Goal: Task Accomplishment & Management: Manage account settings

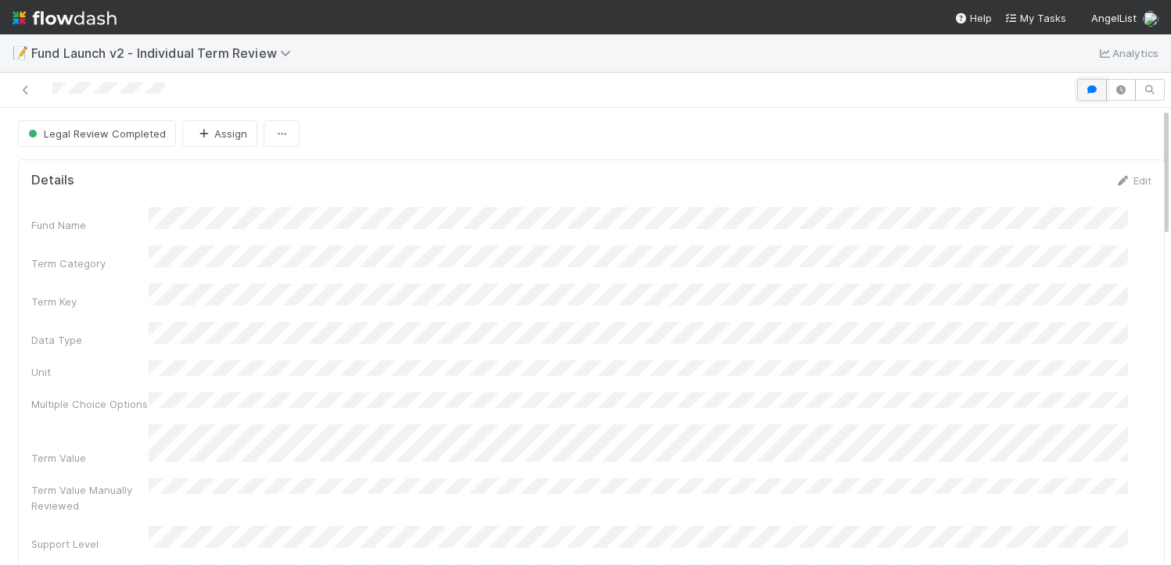
click at [1084, 93] on icon "button" at bounding box center [1092, 89] width 16 height 9
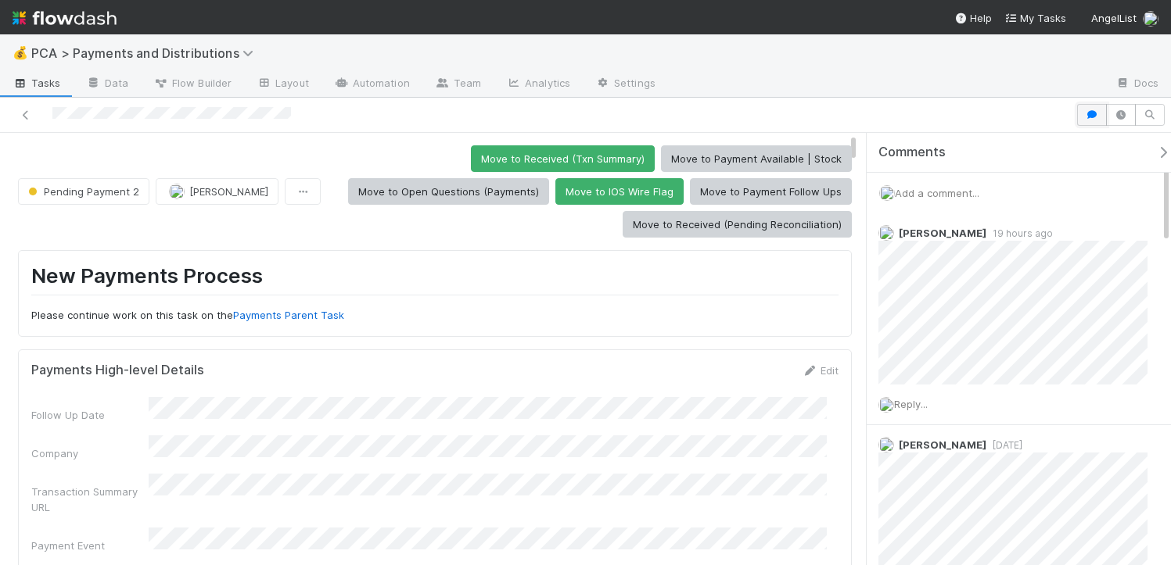
click at [1092, 120] on button "button" at bounding box center [1092, 115] width 30 height 22
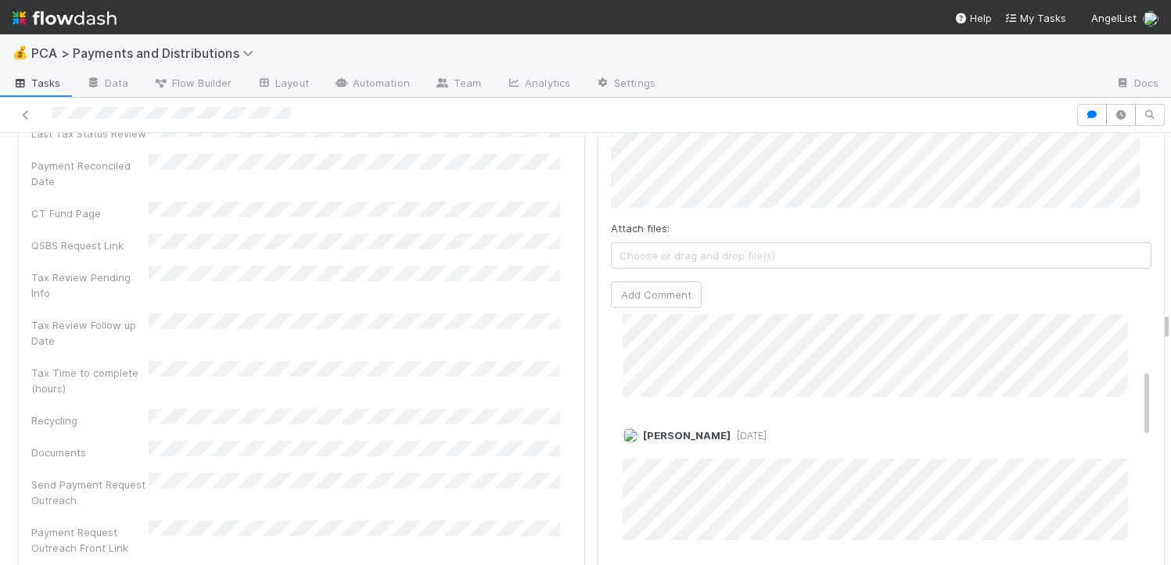
scroll to position [249, 0]
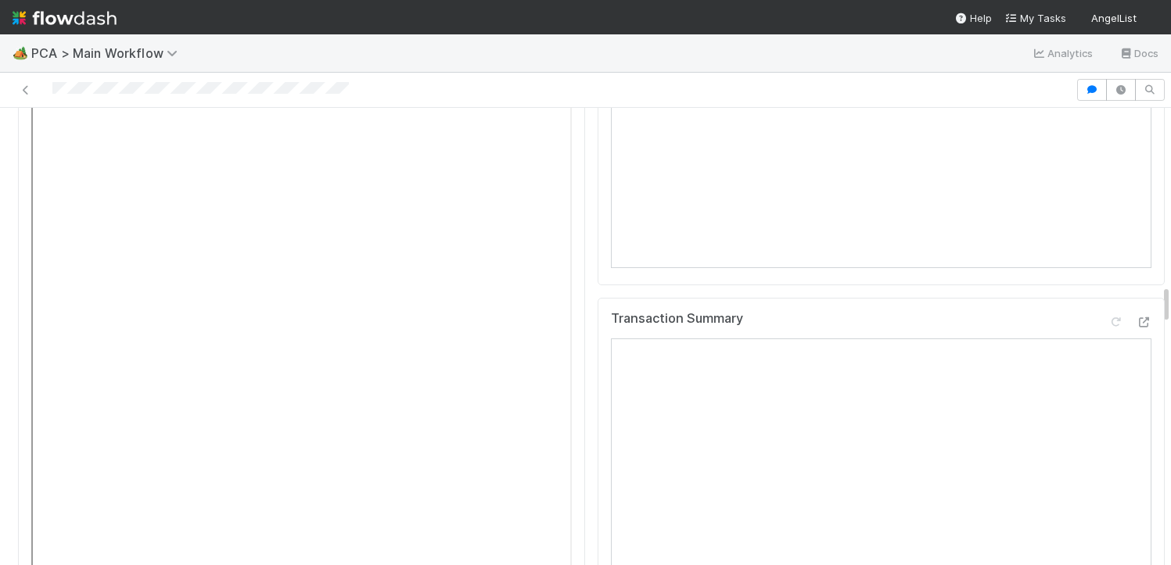
scroll to position [2032, 0]
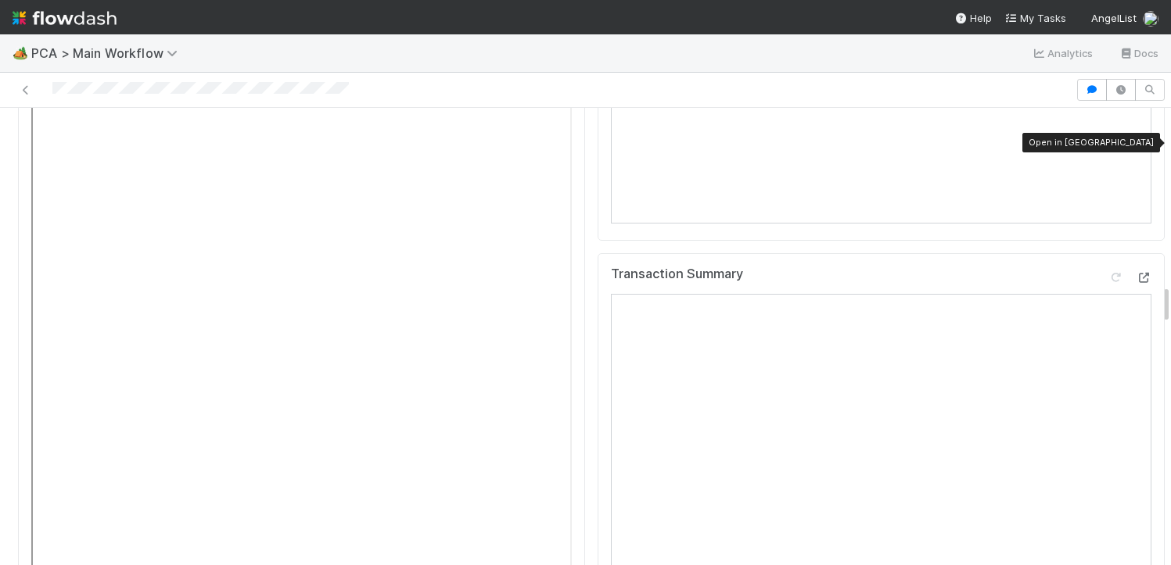
click at [1135, 273] on icon at bounding box center [1143, 278] width 16 height 10
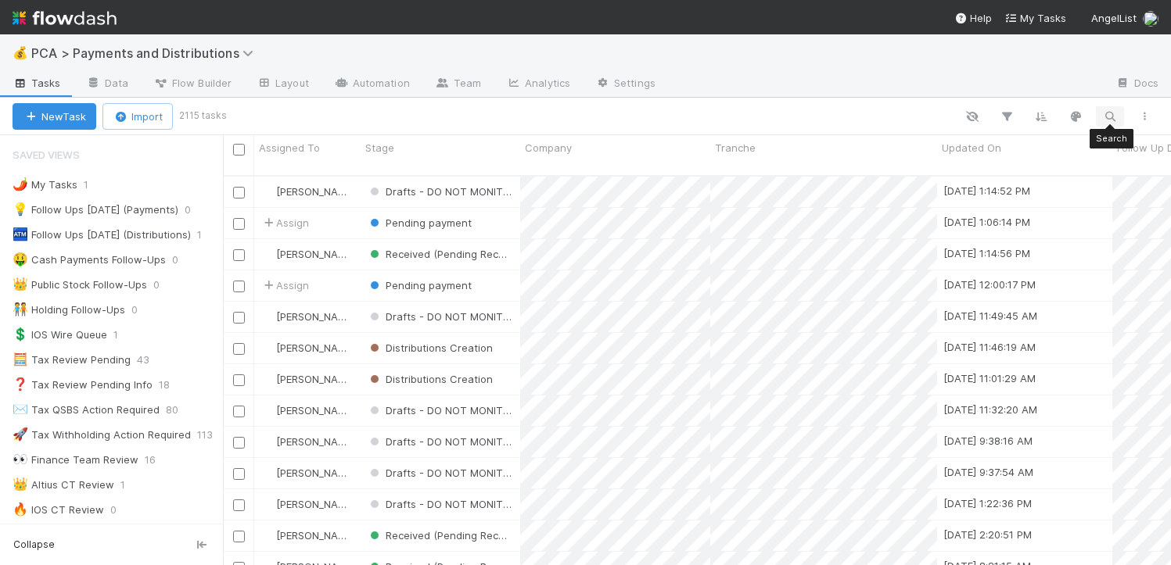
scroll to position [390, 936]
click at [1113, 119] on icon "button" at bounding box center [1110, 116] width 16 height 14
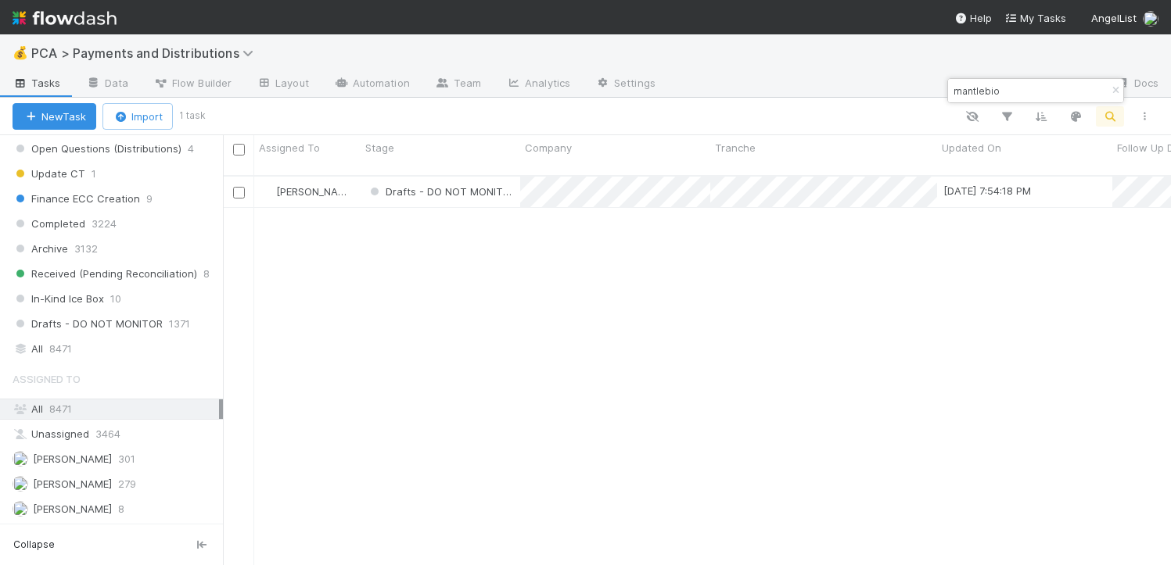
scroll to position [1102, 0]
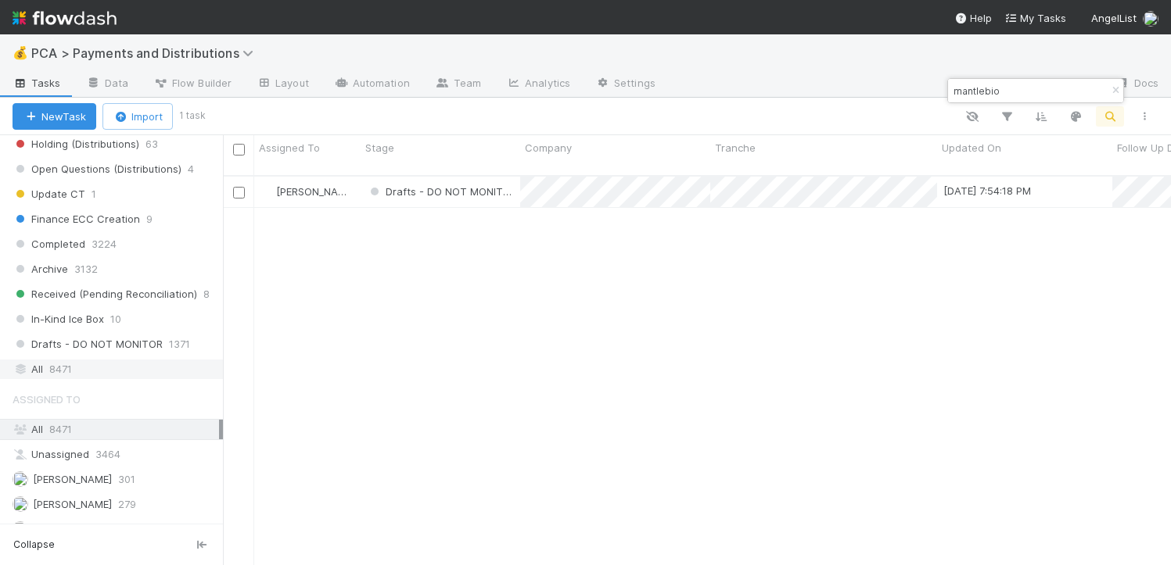
type input "mantlebio"
click at [82, 370] on div "All 8471" at bounding box center [116, 370] width 206 height 20
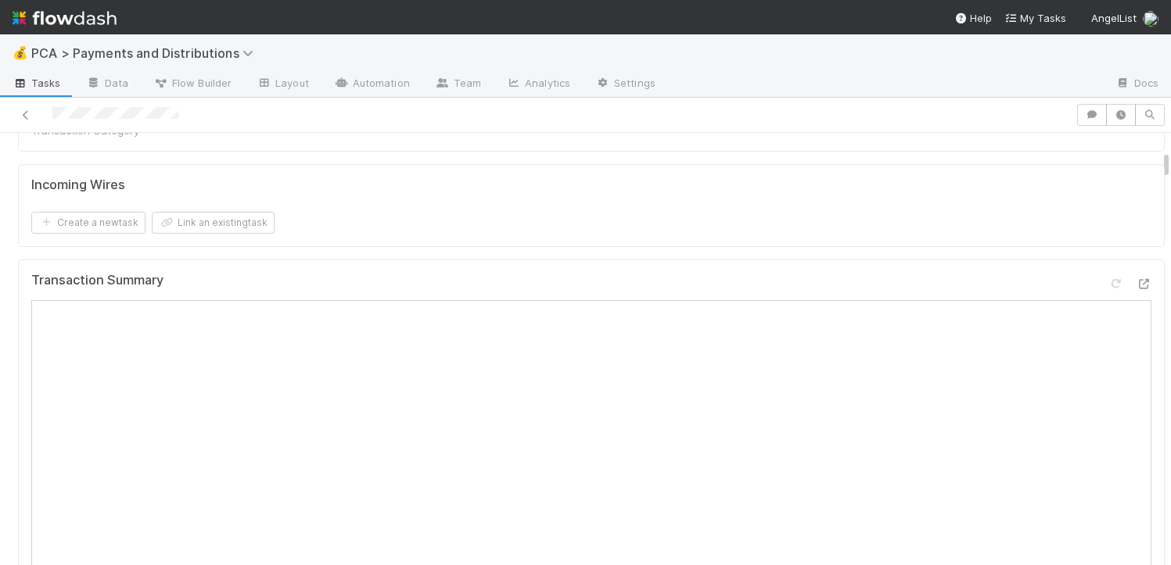
scroll to position [399, 0]
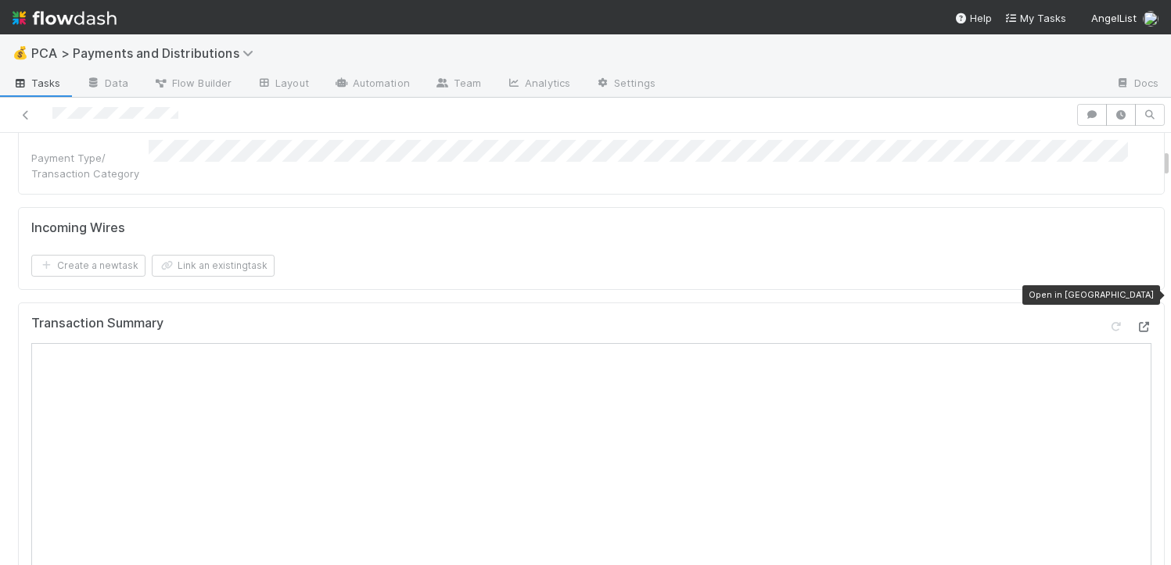
click at [1135, 322] on icon at bounding box center [1143, 327] width 16 height 10
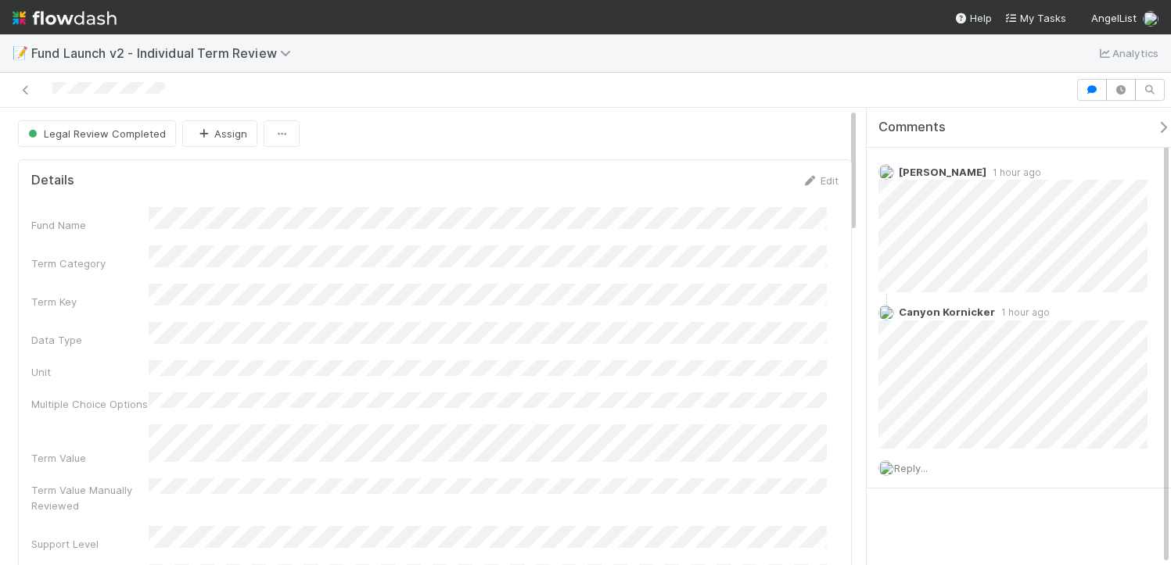
click at [1155, 121] on icon "button" at bounding box center [1163, 127] width 16 height 13
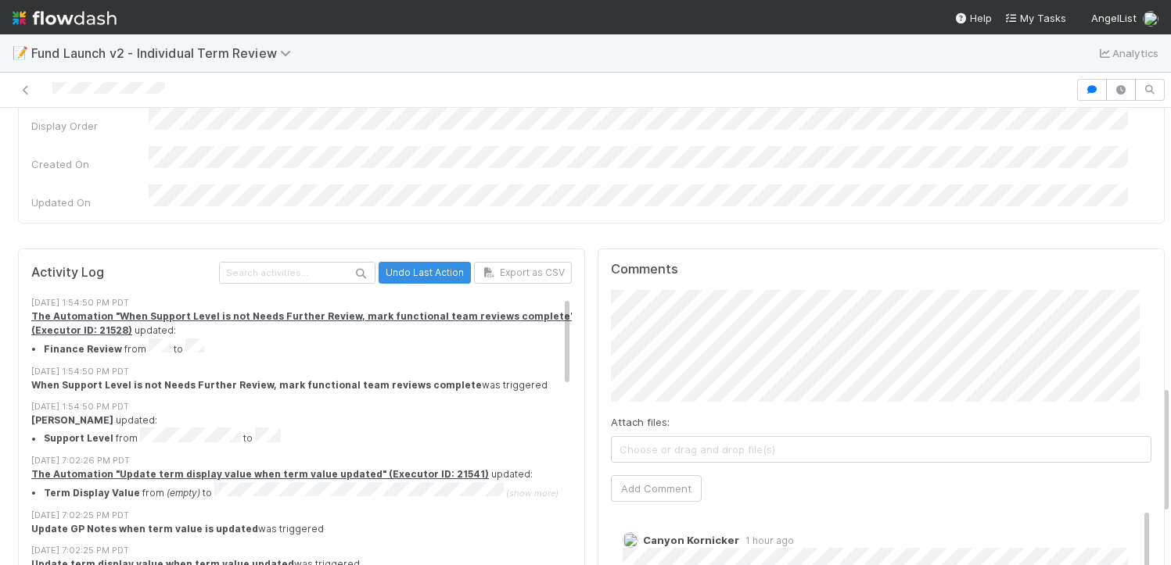
scroll to position [983, 0]
click at [658, 355] on div "Attach files: Choose or drag and drop file(s) Add Comment" at bounding box center [881, 395] width 540 height 212
click at [652, 474] on button "Add Comment" at bounding box center [656, 487] width 91 height 27
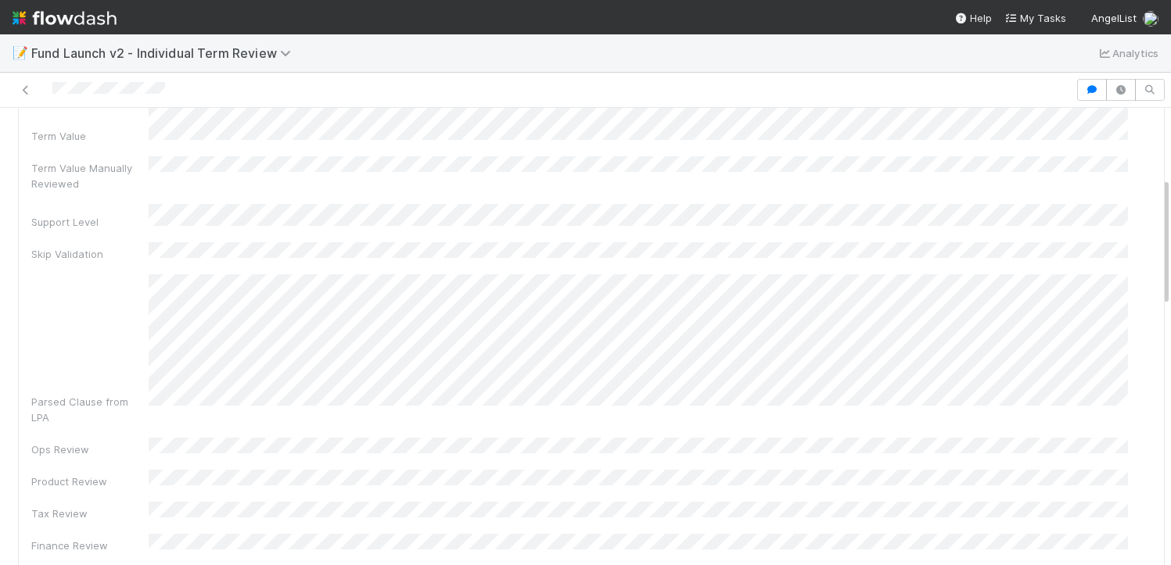
scroll to position [324, 0]
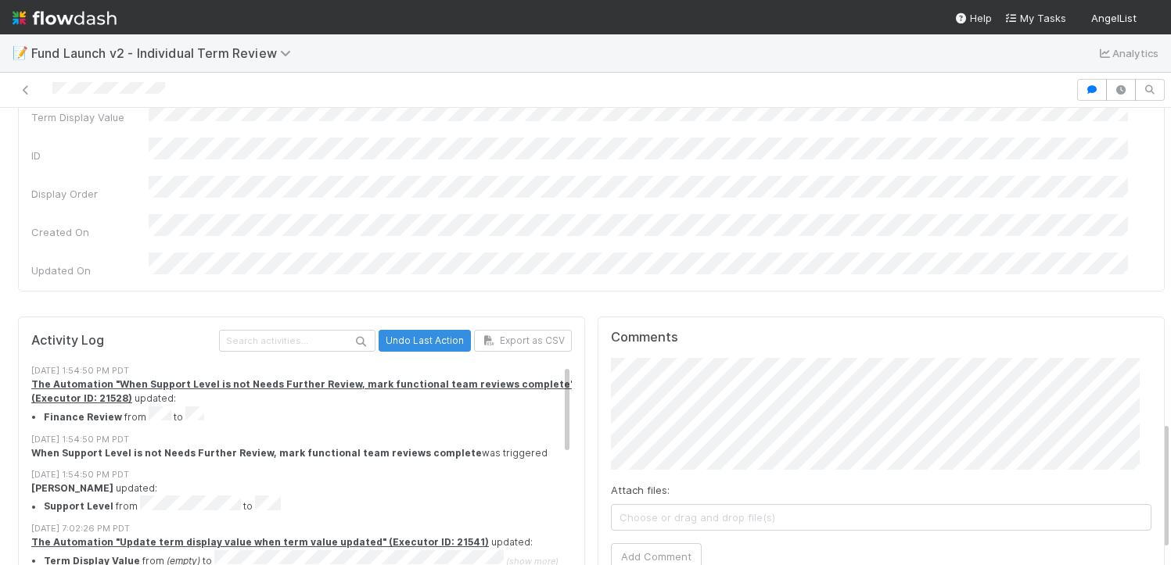
scroll to position [1163, 0]
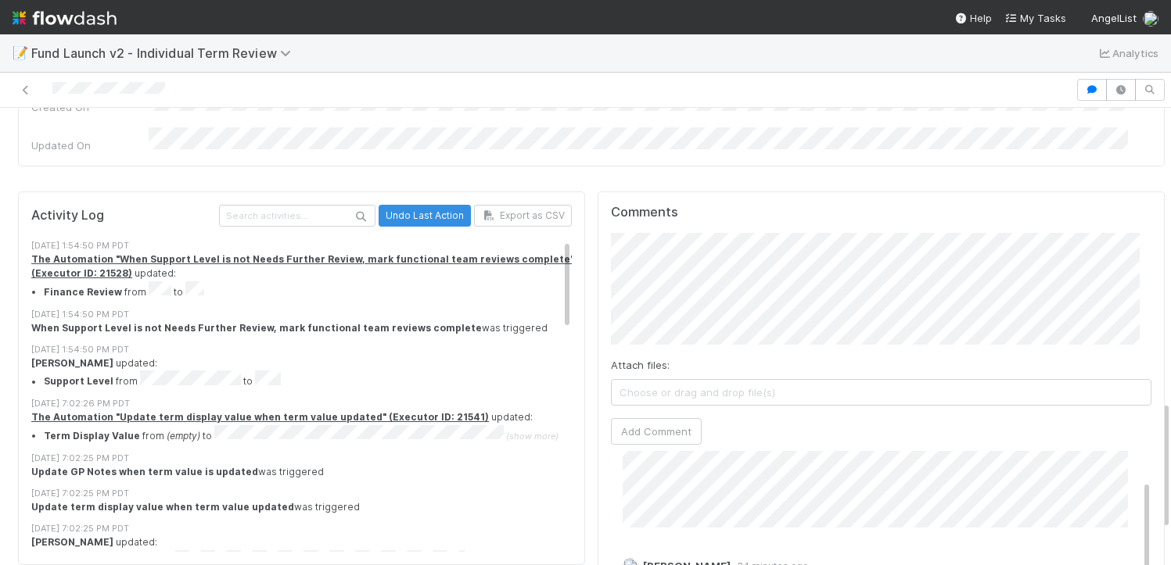
scroll to position [59, 0]
click at [647, 434] on button "Add Comment" at bounding box center [656, 447] width 91 height 27
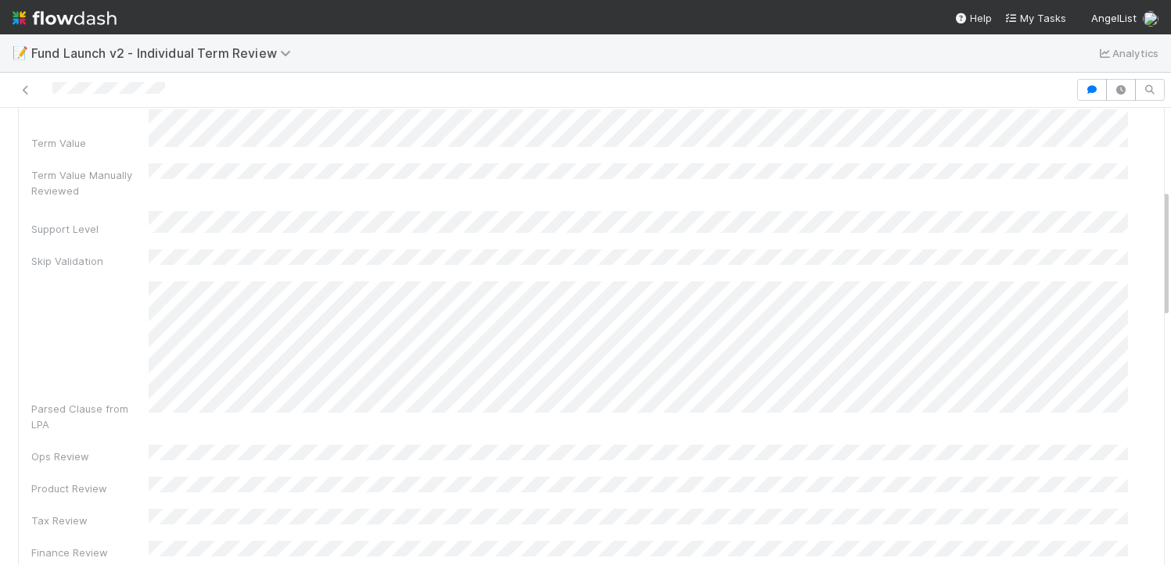
scroll to position [0, 0]
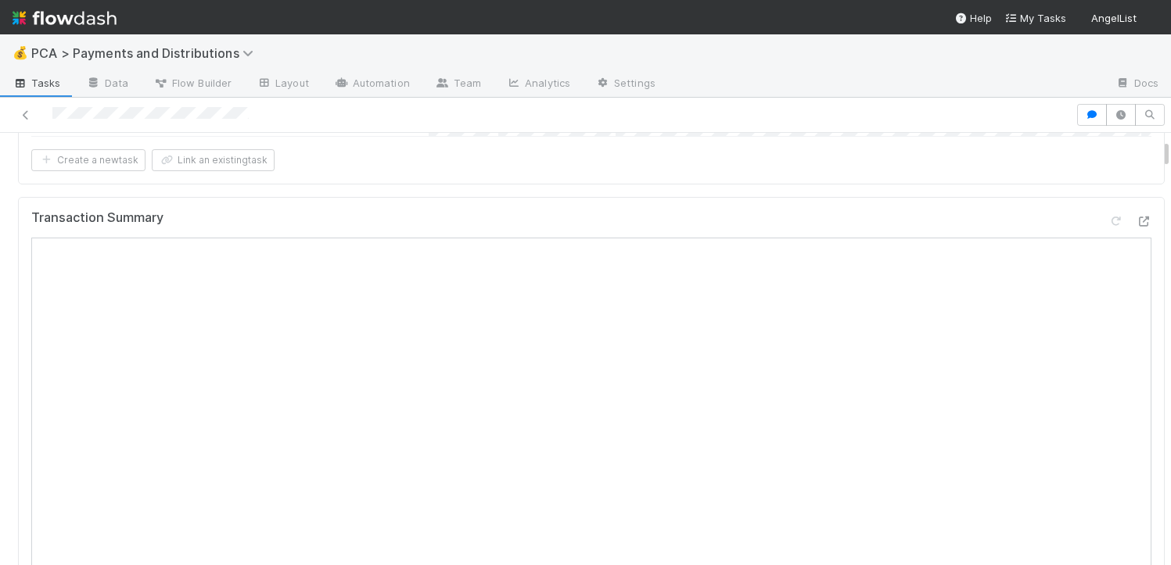
scroll to position [157, 0]
click at [1135, 224] on div at bounding box center [1143, 220] width 16 height 16
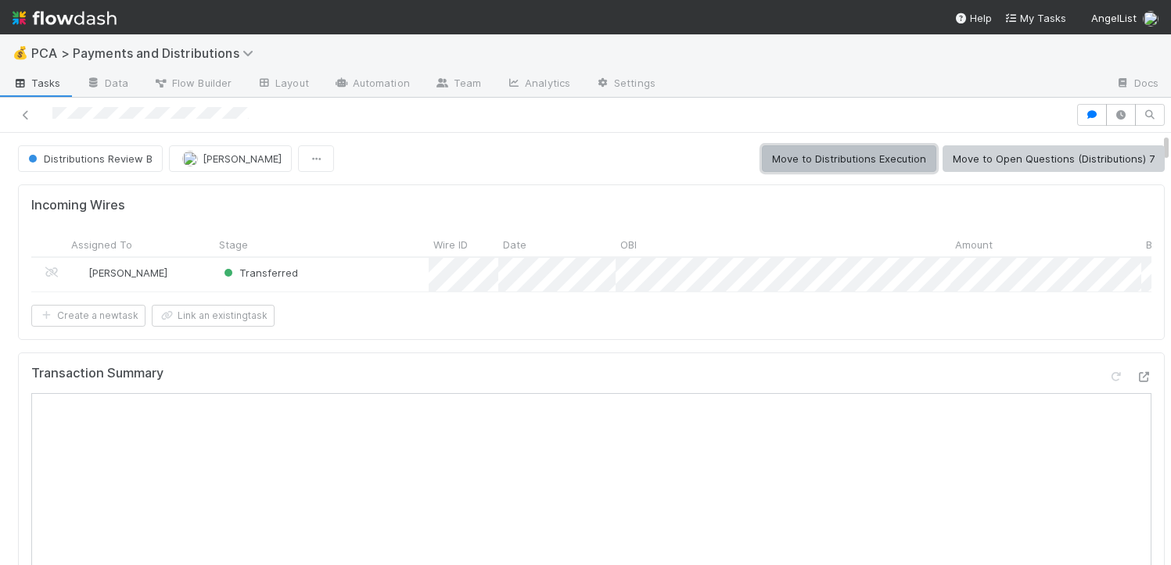
click at [891, 156] on button "Move to Distributions Execution" at bounding box center [849, 158] width 174 height 27
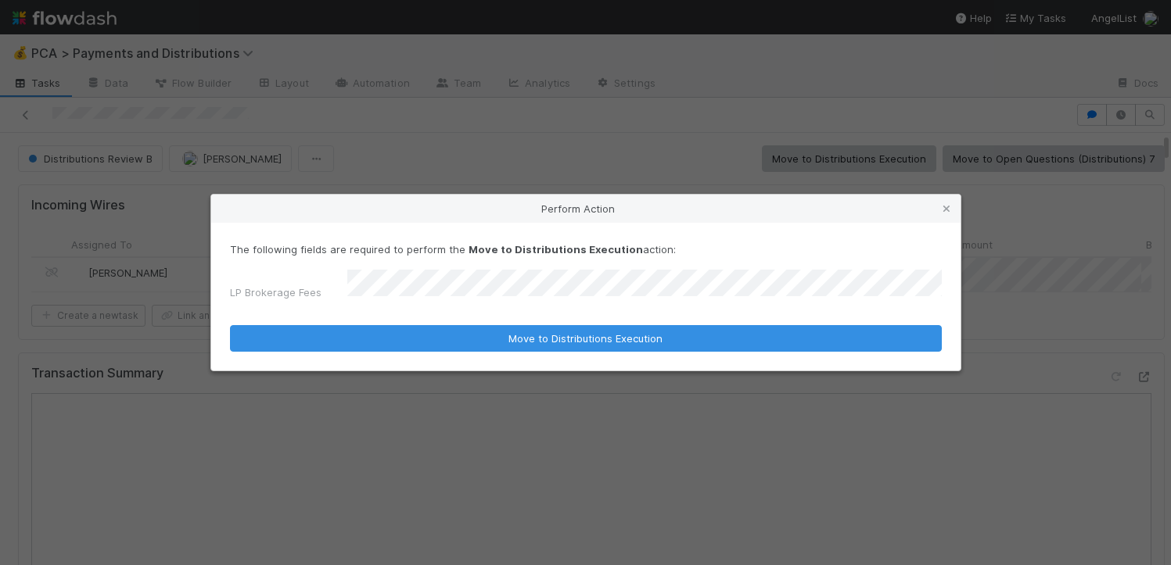
click at [230, 325] on button "Move to Distributions Execution" at bounding box center [586, 338] width 712 height 27
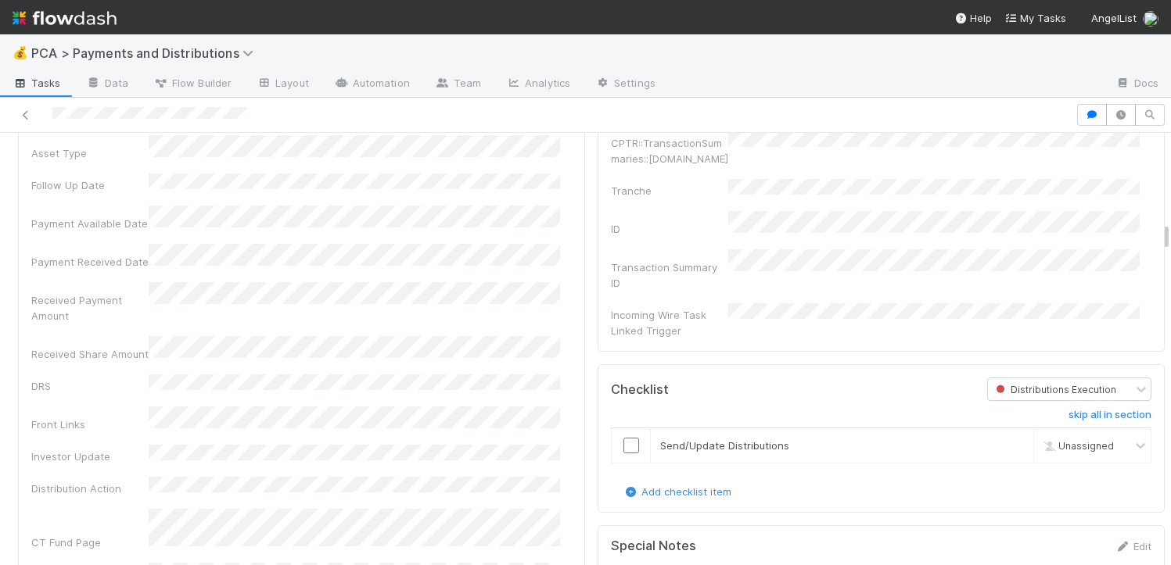
scroll to position [2537, 0]
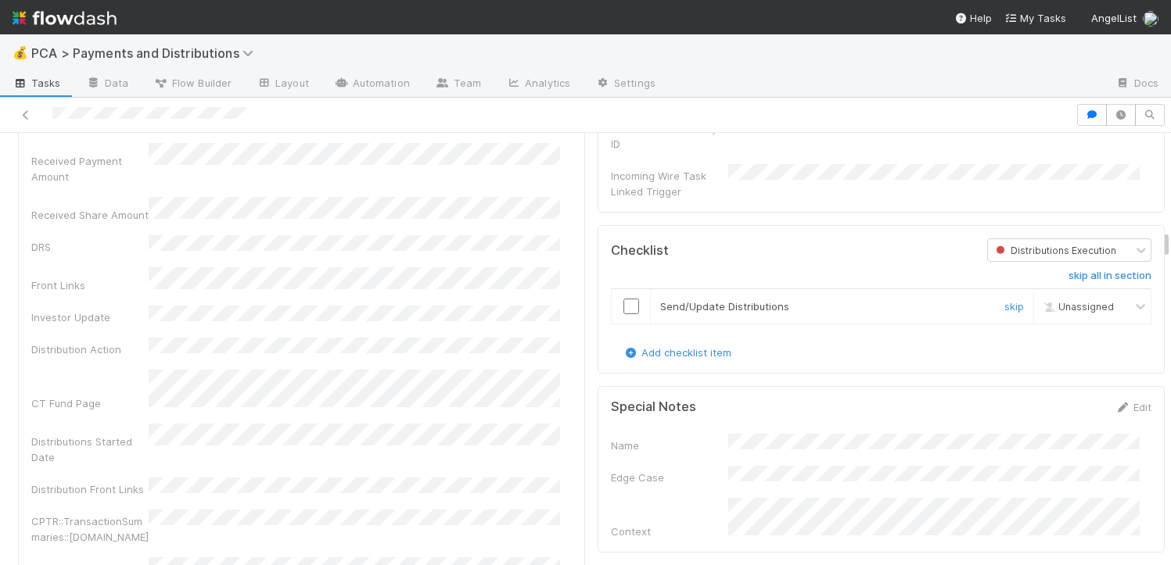
click at [623, 299] on input "checkbox" at bounding box center [631, 307] width 16 height 16
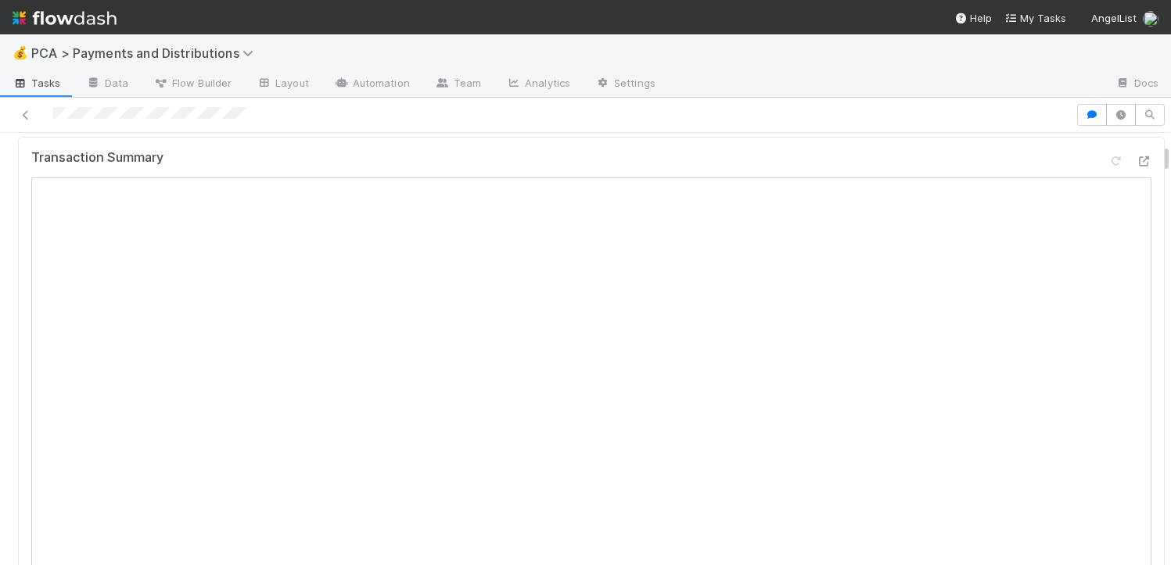
scroll to position [0, 0]
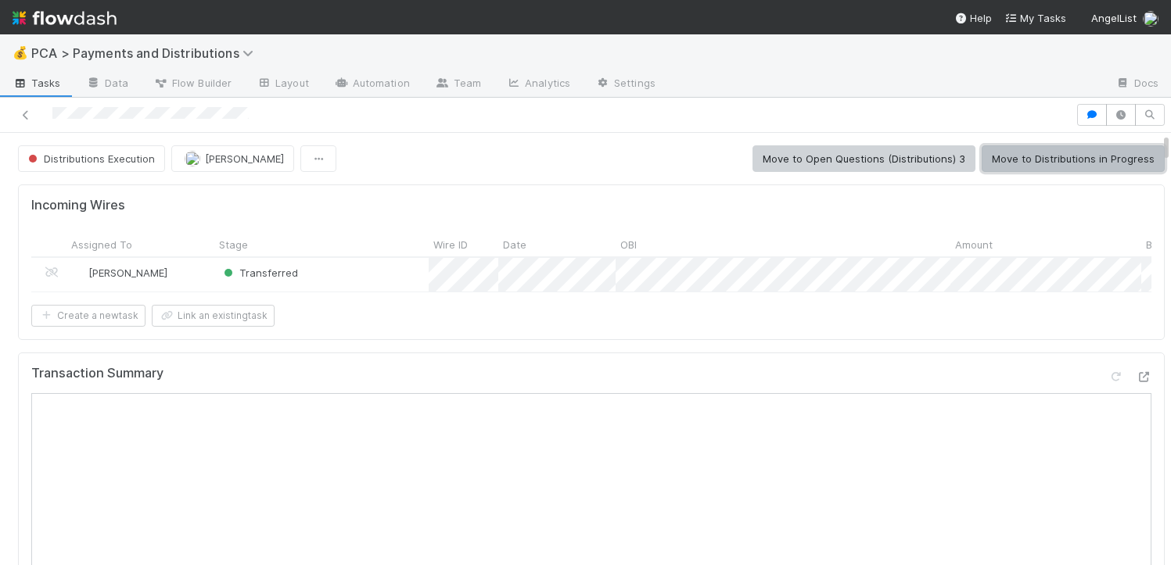
click at [1069, 160] on button "Move to Distributions in Progress" at bounding box center [1072, 158] width 183 height 27
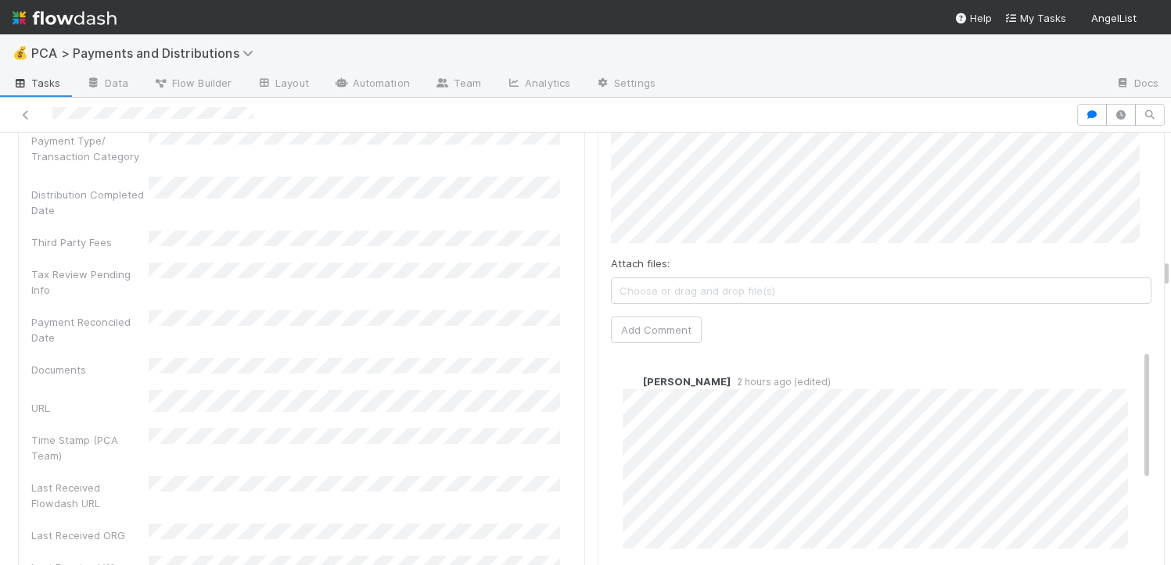
scroll to position [3382, 0]
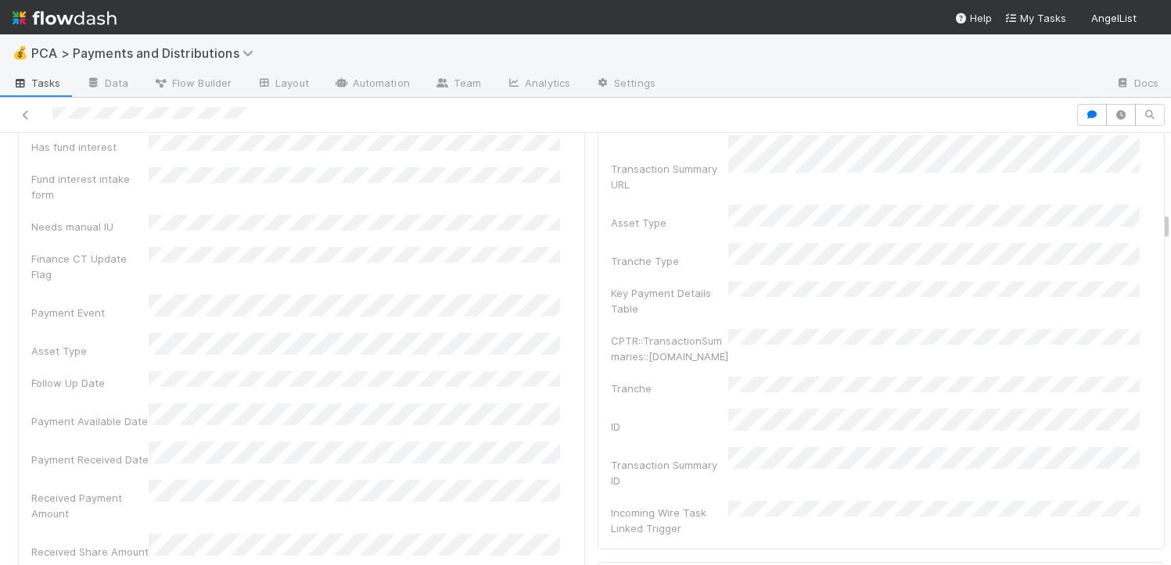
scroll to position [2387, 0]
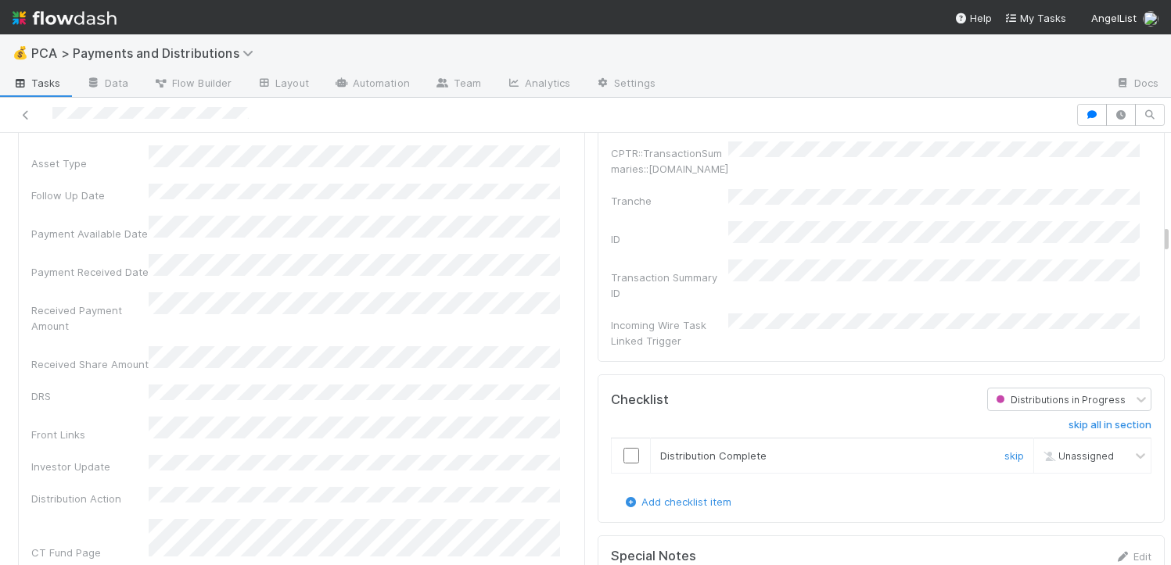
click at [623, 448] on input "checkbox" at bounding box center [631, 456] width 16 height 16
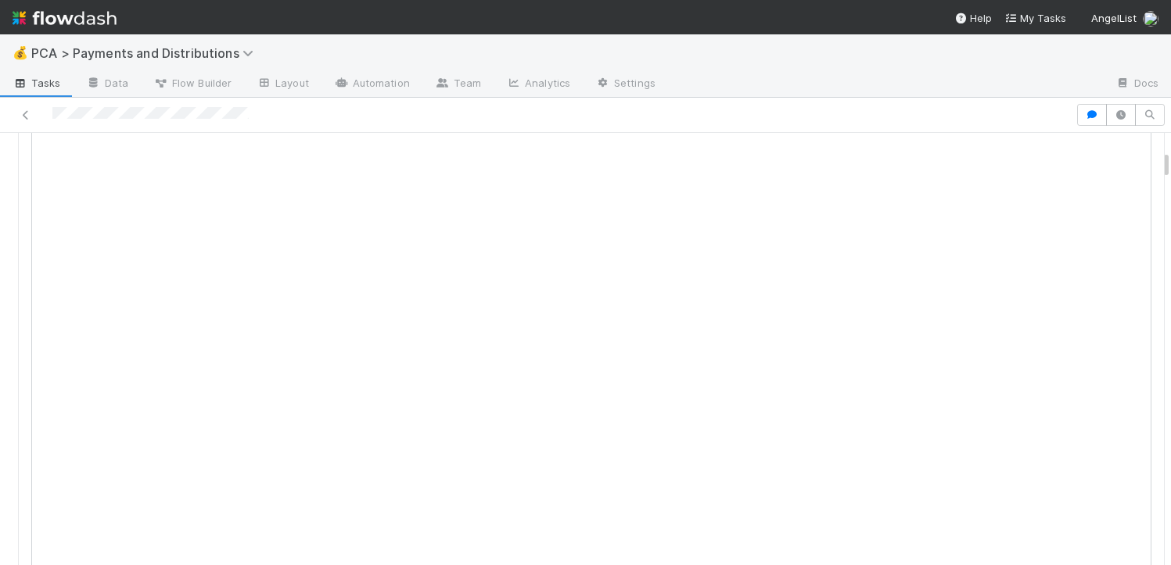
scroll to position [0, 0]
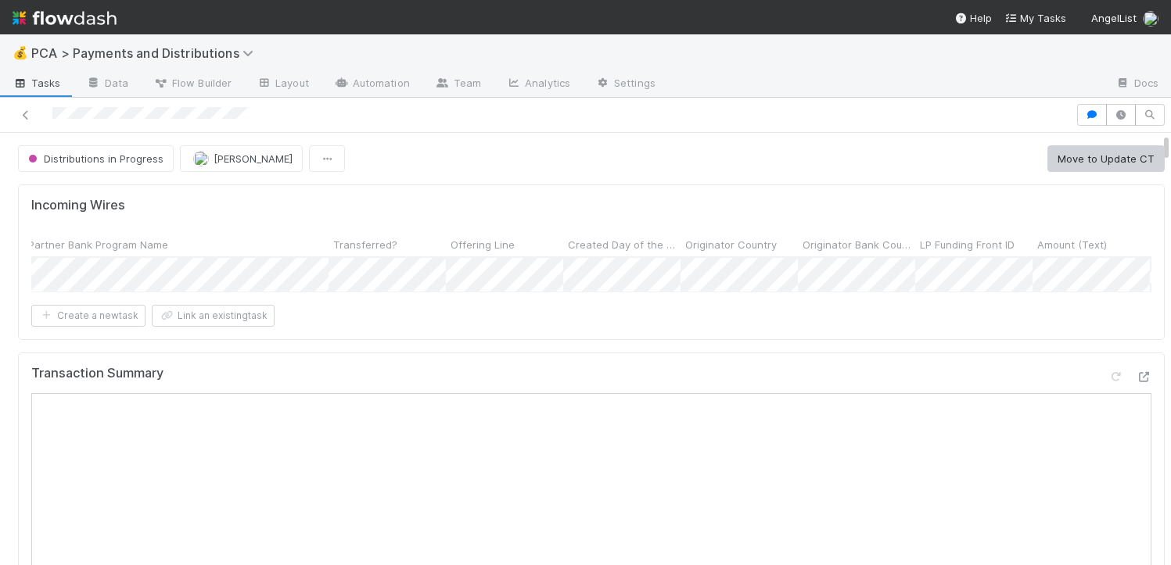
click at [1053, 152] on button "Move to Update CT" at bounding box center [1105, 158] width 117 height 27
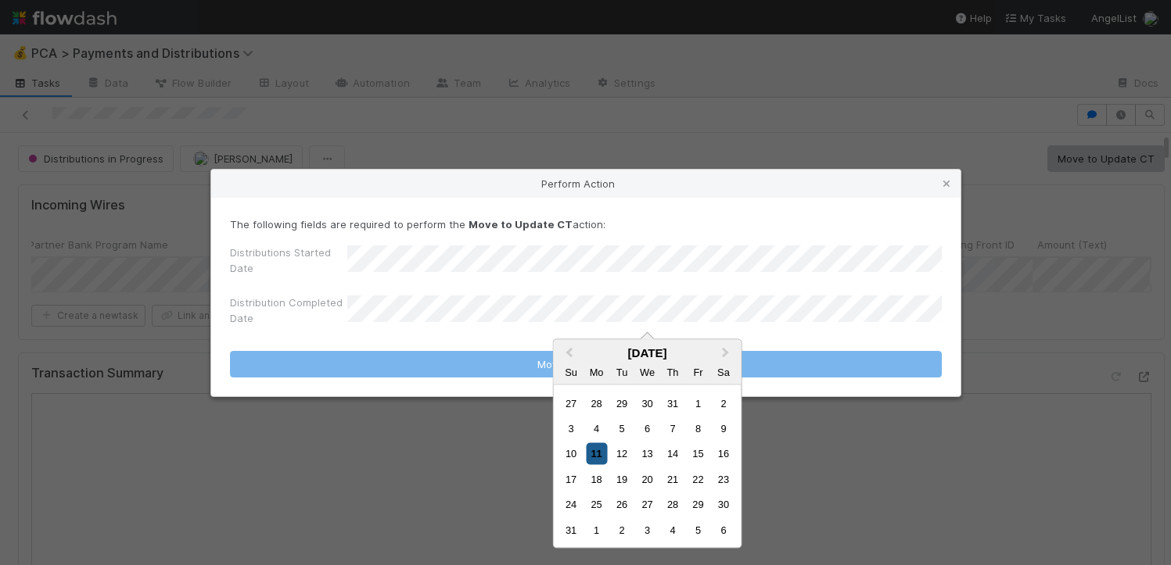
click at [596, 454] on div "11" at bounding box center [596, 453] width 21 height 21
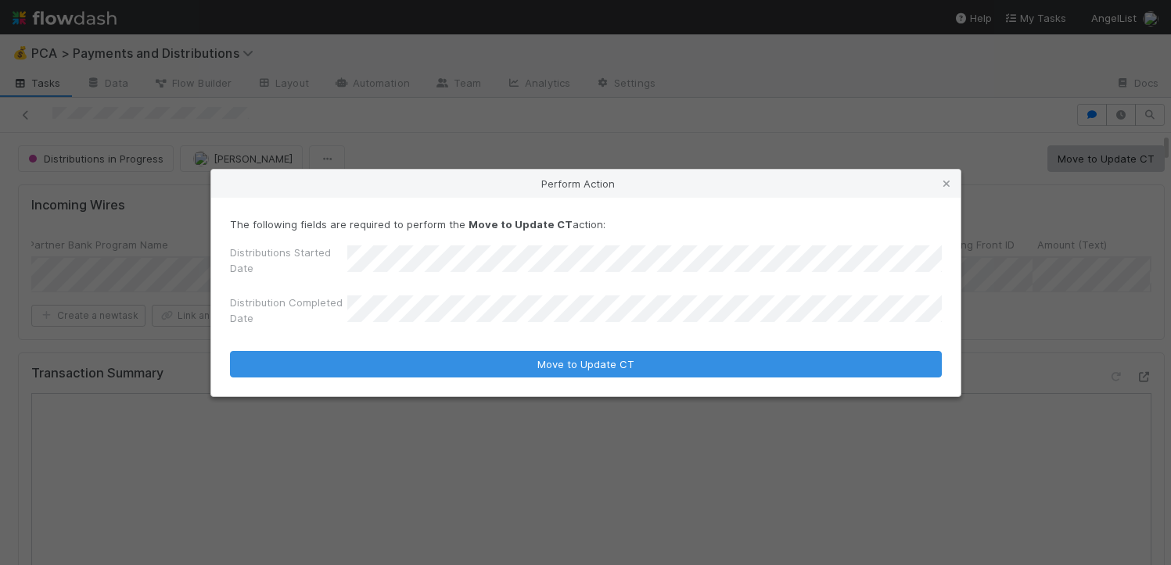
click at [230, 351] on button "Move to Update CT" at bounding box center [586, 364] width 712 height 27
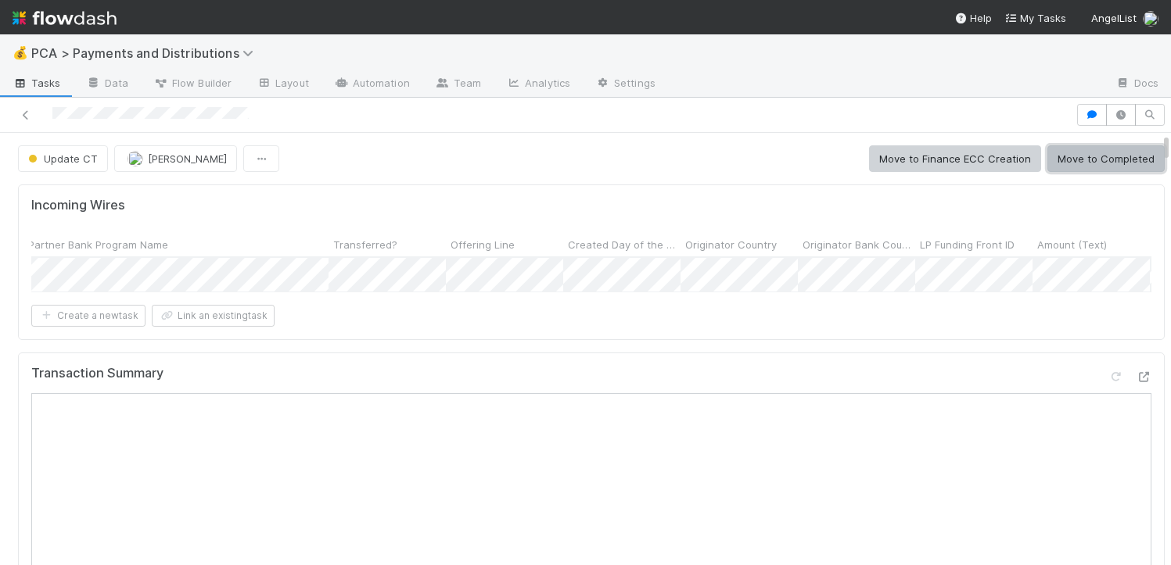
click at [1101, 169] on button "Move to Completed" at bounding box center [1105, 158] width 117 height 27
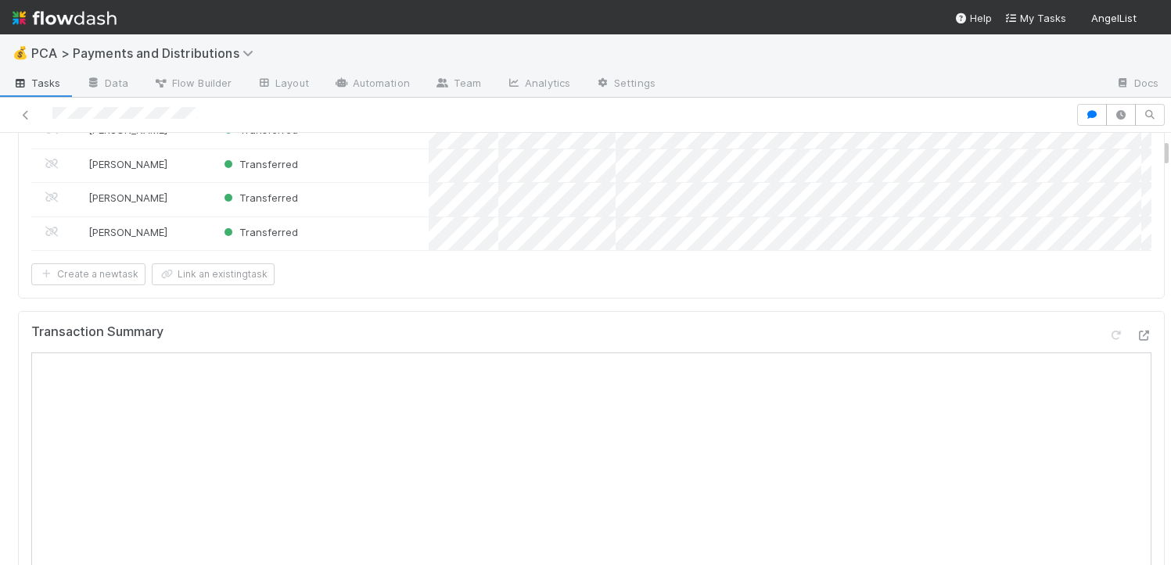
scroll to position [139, 0]
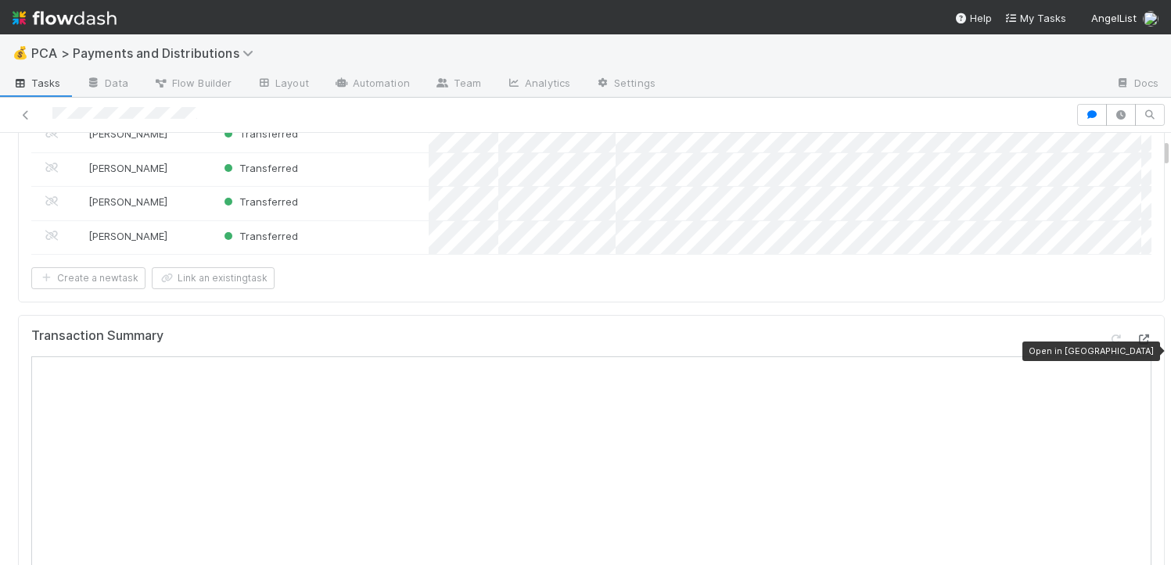
click at [1135, 345] on icon at bounding box center [1143, 340] width 16 height 10
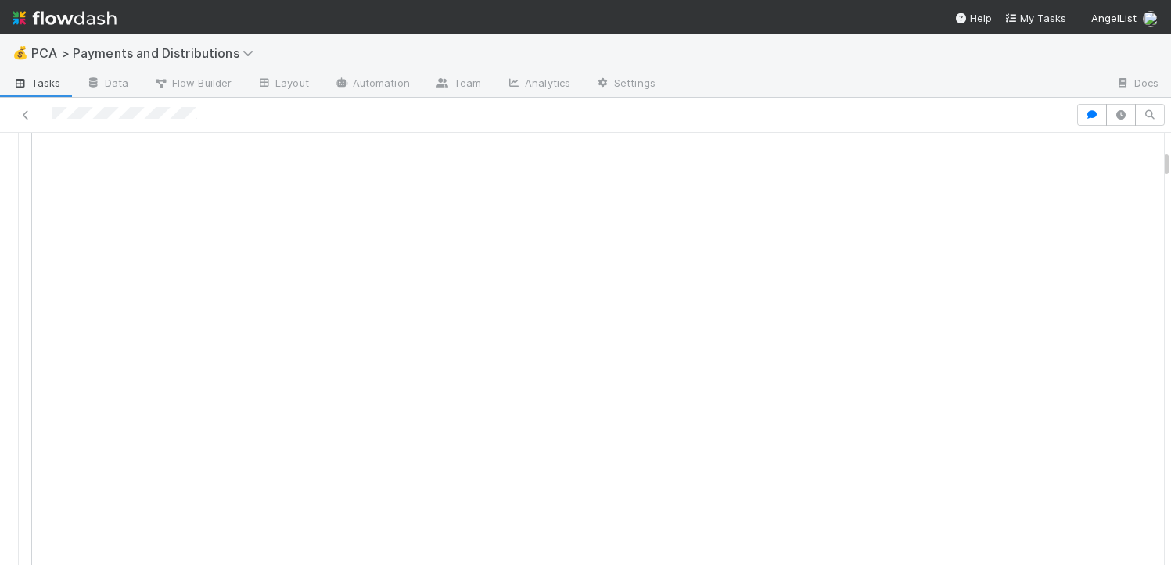
scroll to position [0, 0]
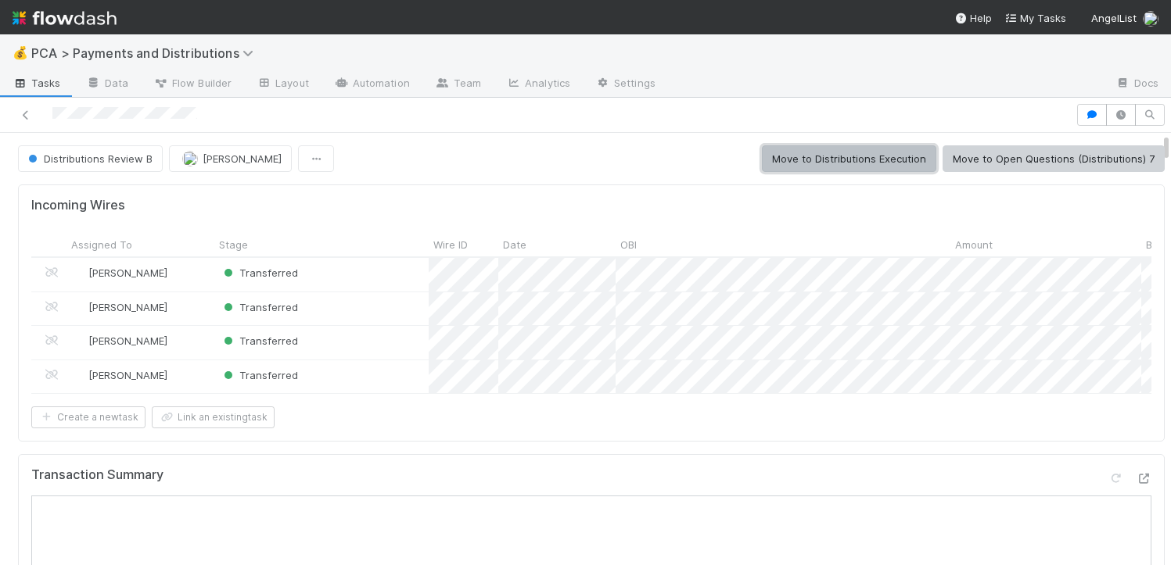
click at [860, 171] on button "Move to Distributions Execution" at bounding box center [849, 158] width 174 height 27
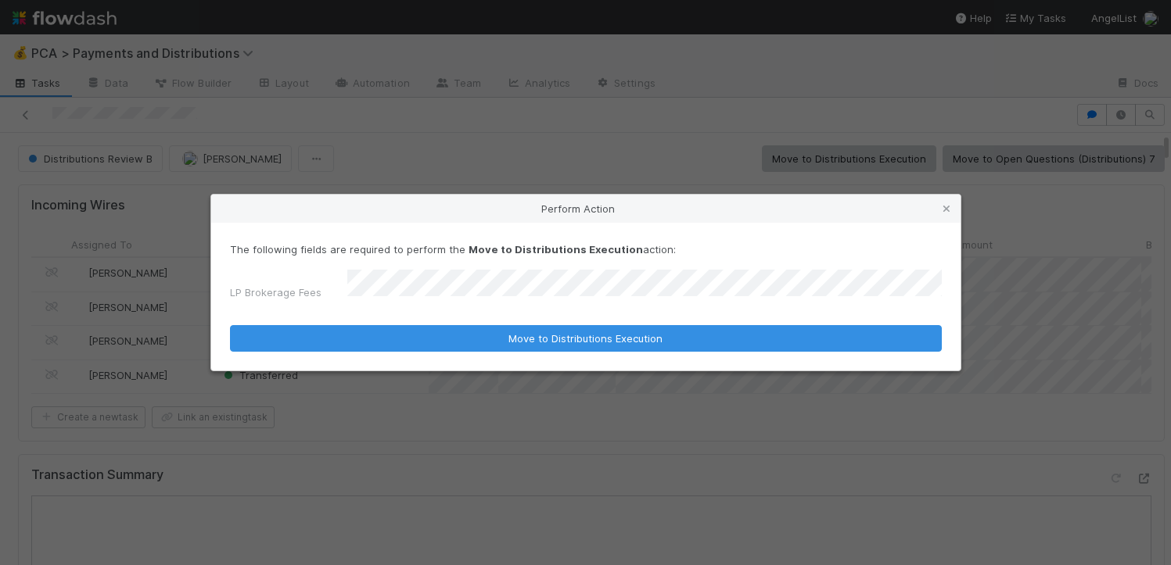
click at [230, 325] on button "Move to Distributions Execution" at bounding box center [586, 338] width 712 height 27
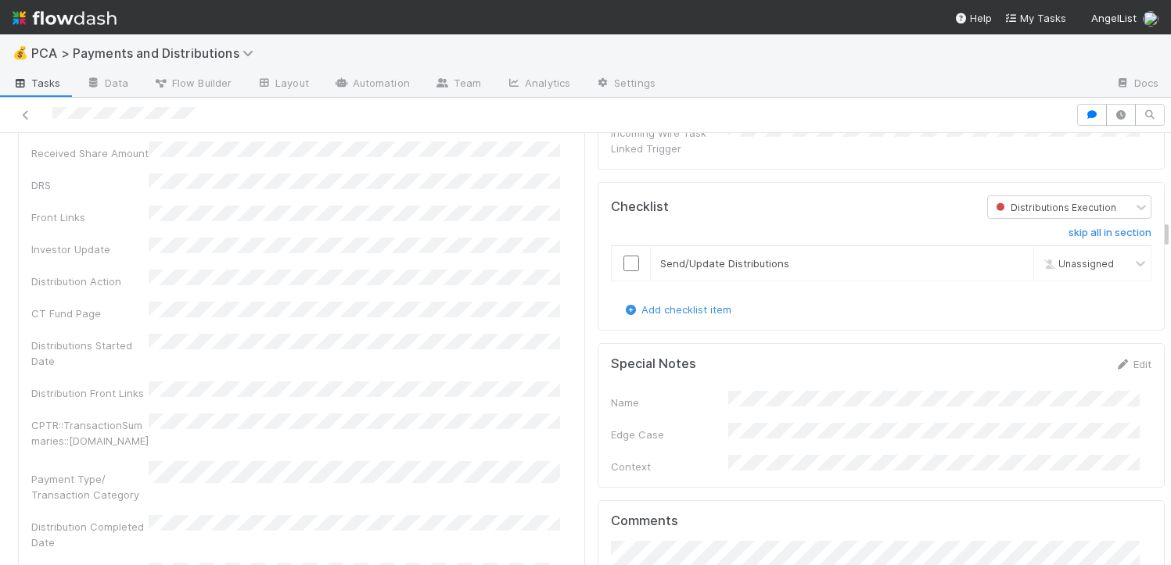
scroll to position [2878, 0]
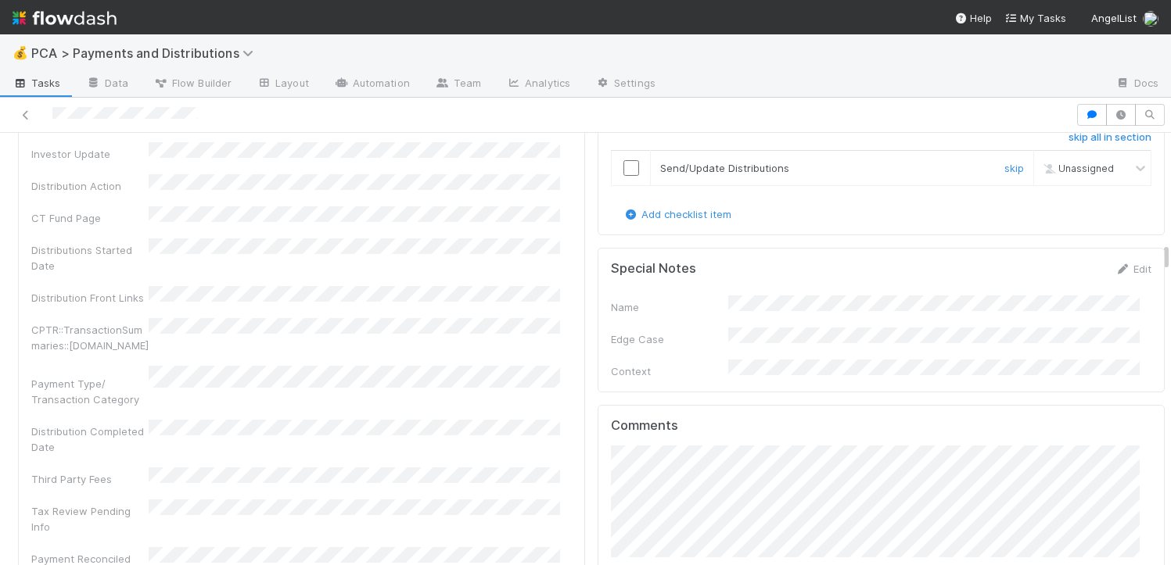
click at [623, 160] on input "checkbox" at bounding box center [631, 168] width 16 height 16
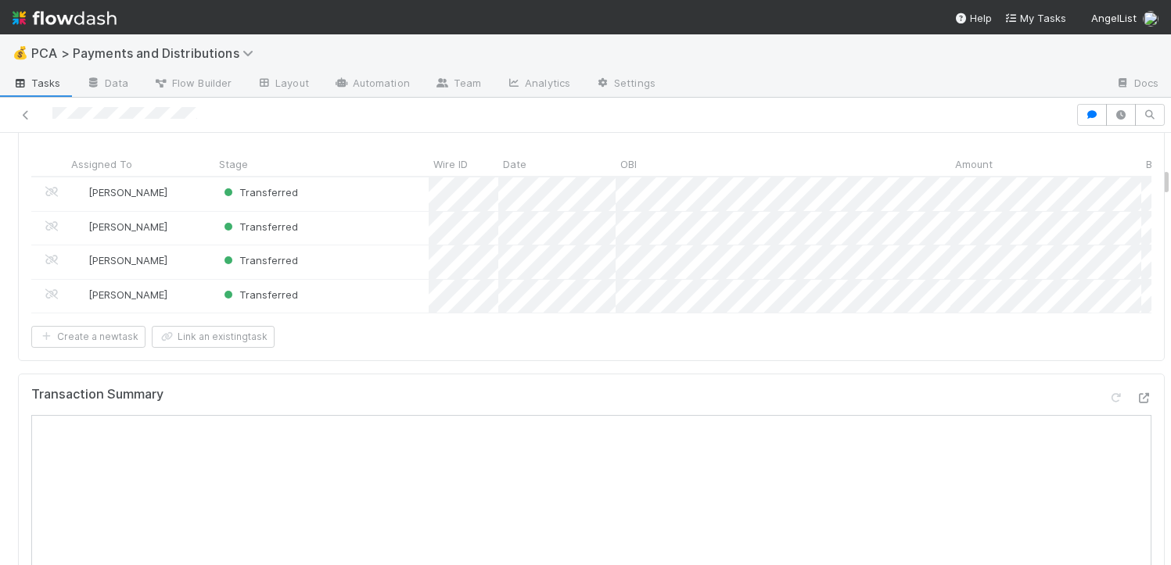
scroll to position [0, 0]
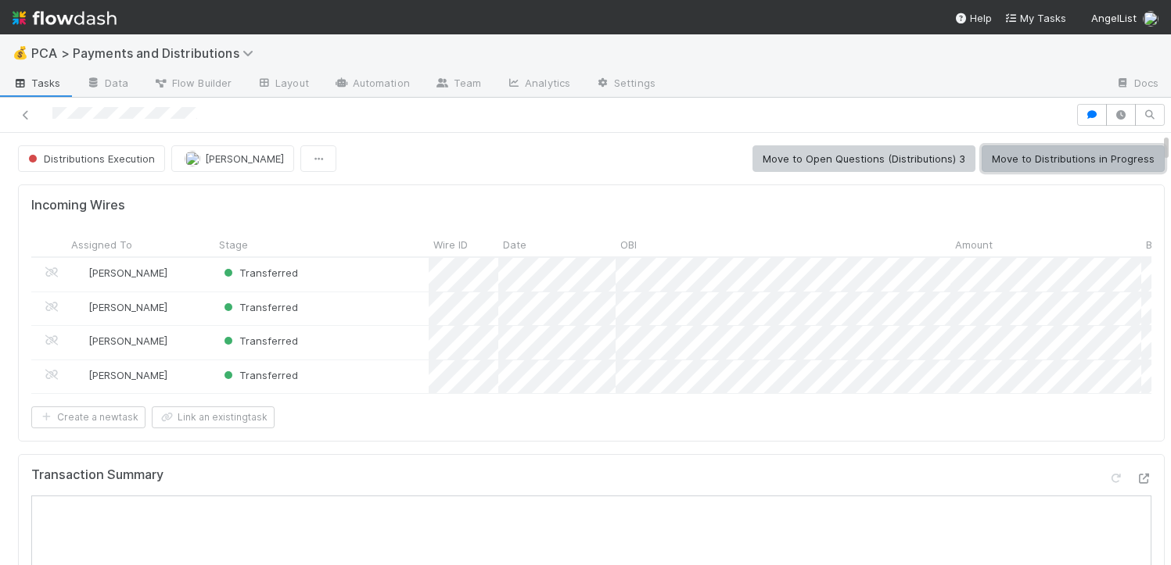
click at [1037, 152] on button "Move to Distributions in Progress" at bounding box center [1072, 158] width 183 height 27
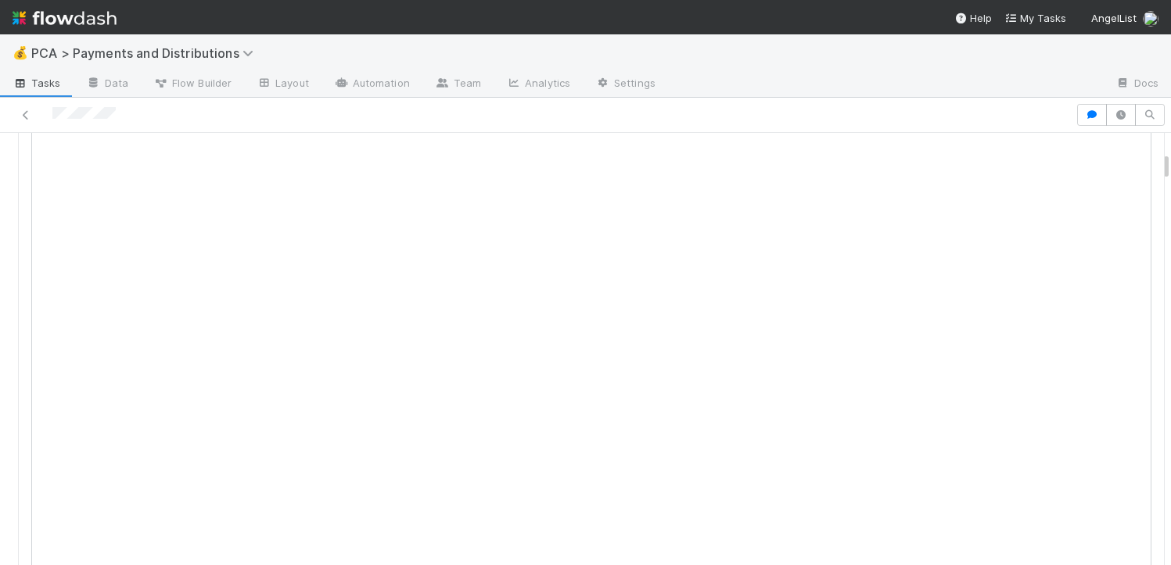
scroll to position [429, 0]
click at [1135, 175] on icon at bounding box center [1143, 170] width 16 height 10
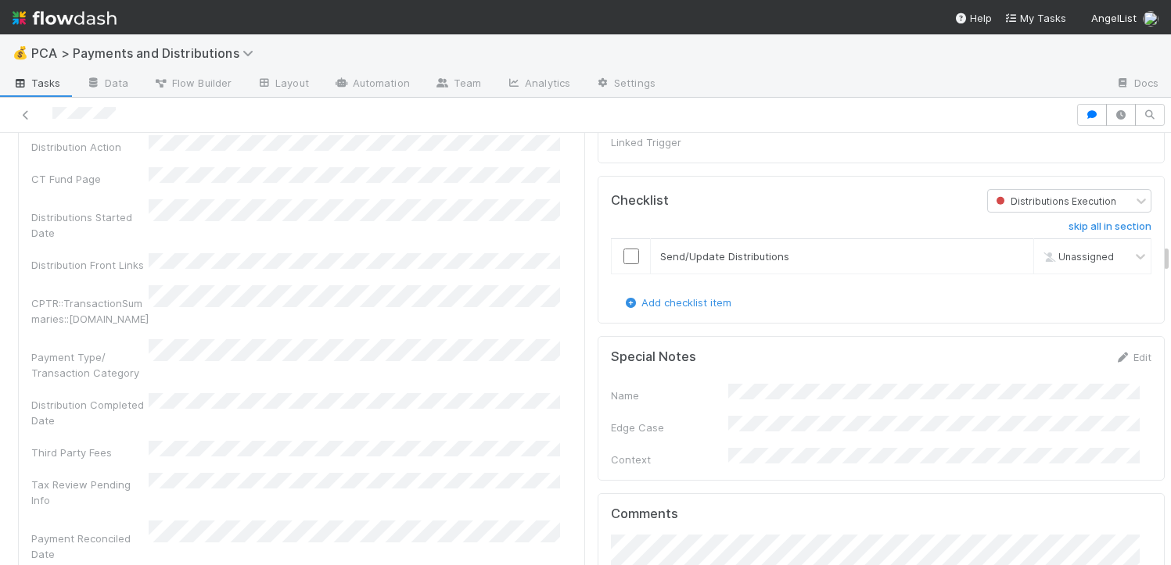
scroll to position [3023, 0]
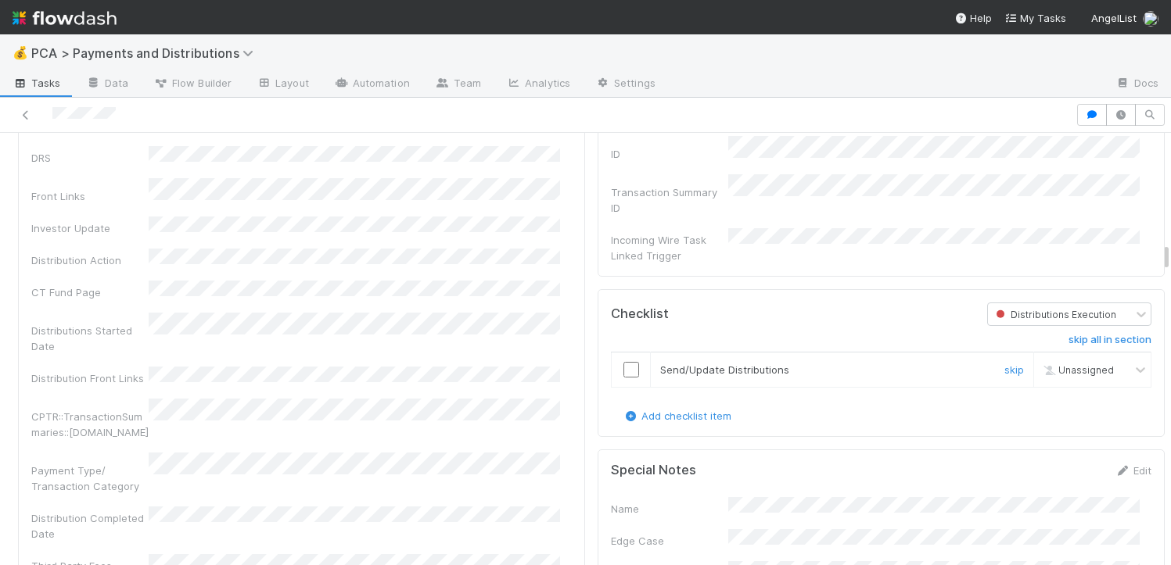
click at [623, 362] on input "checkbox" at bounding box center [631, 370] width 16 height 16
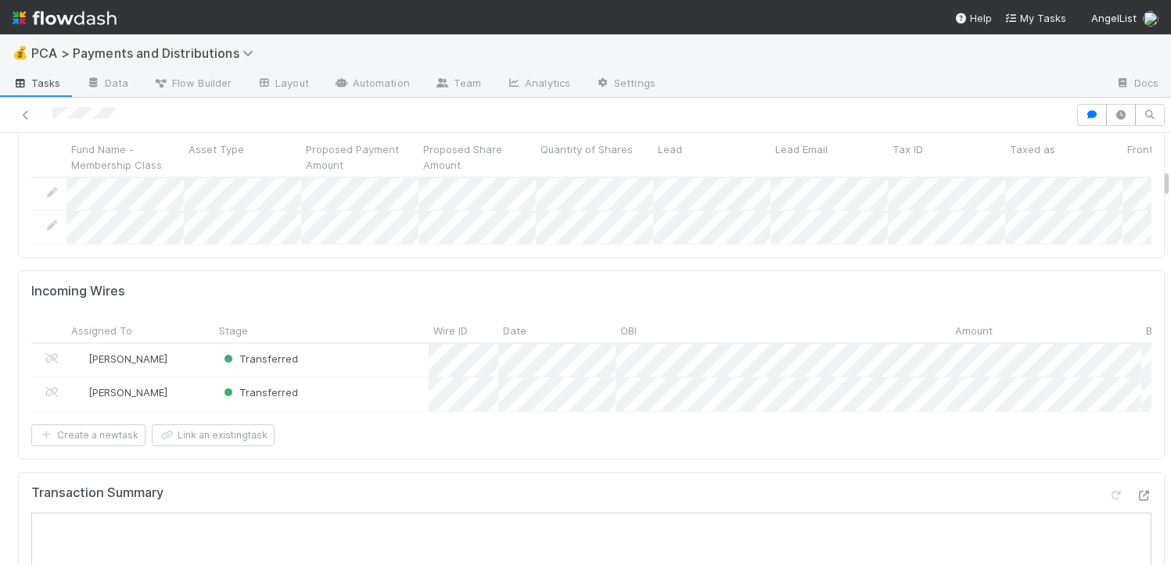
scroll to position [0, 0]
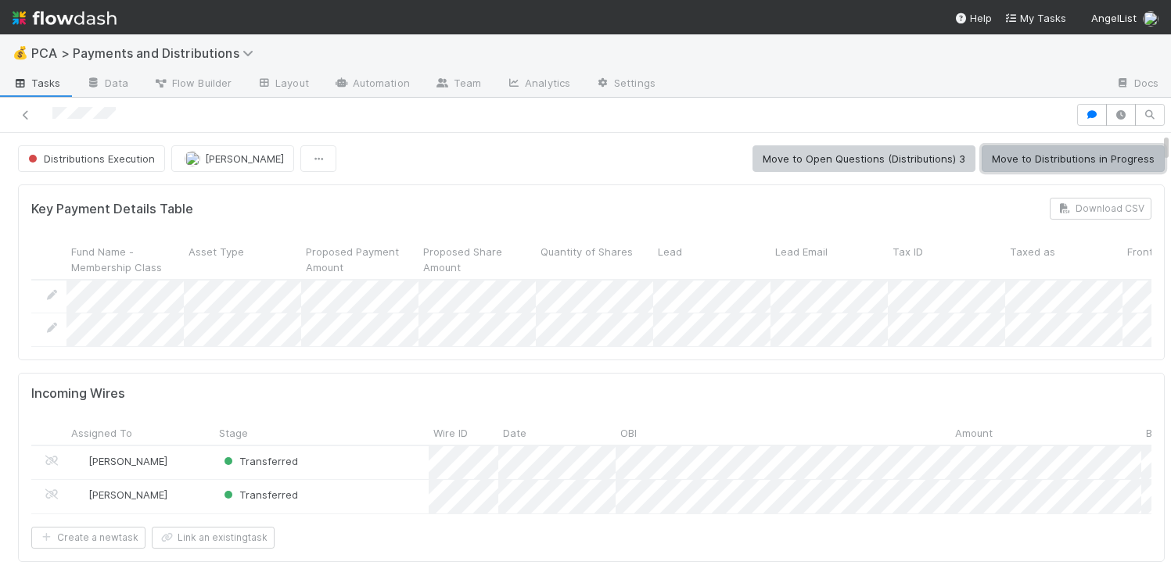
click at [1017, 161] on button "Move to Distributions in Progress" at bounding box center [1072, 158] width 183 height 27
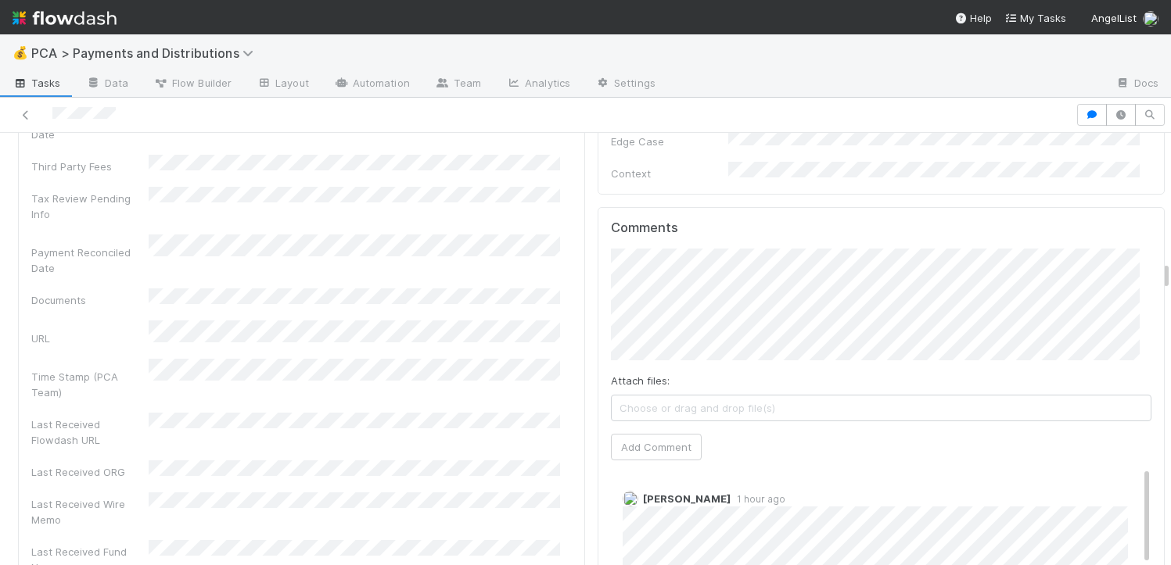
scroll to position [3415, 0]
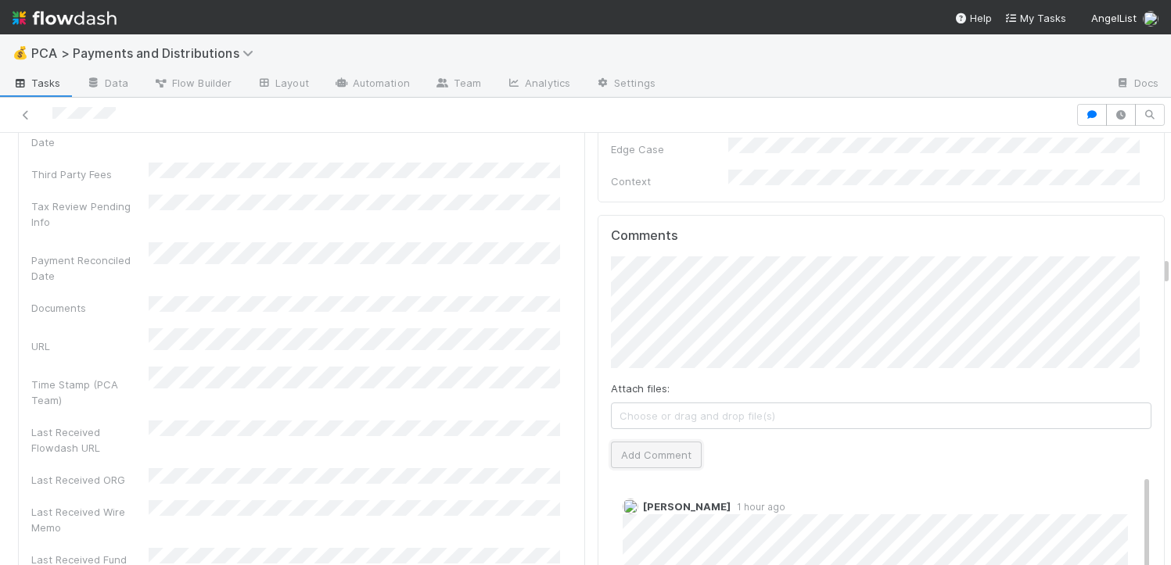
click at [640, 442] on button "Add Comment" at bounding box center [656, 455] width 91 height 27
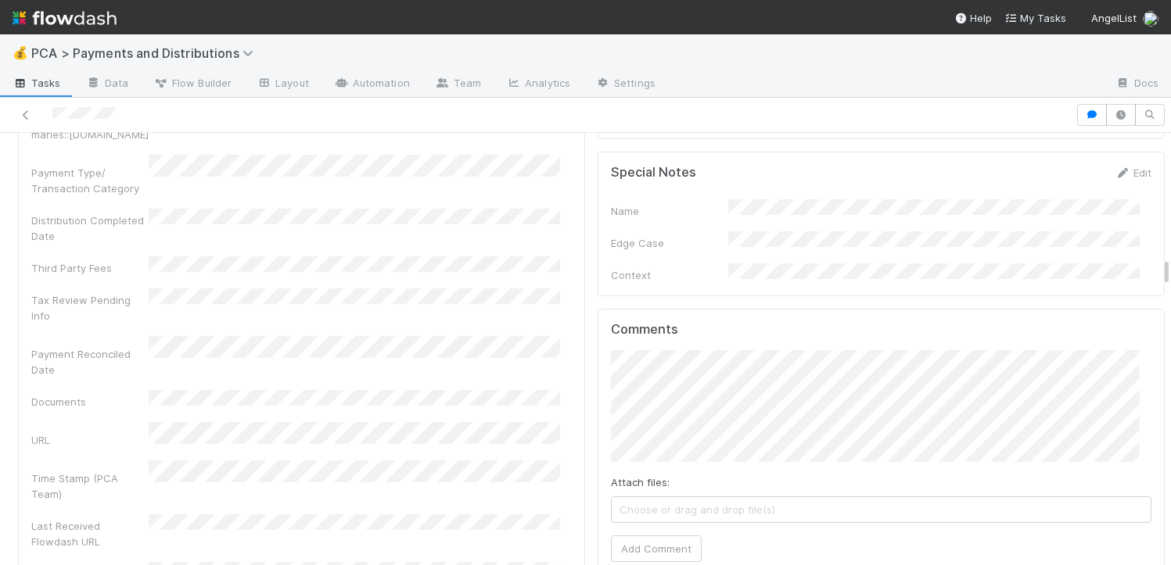
scroll to position [3470, 0]
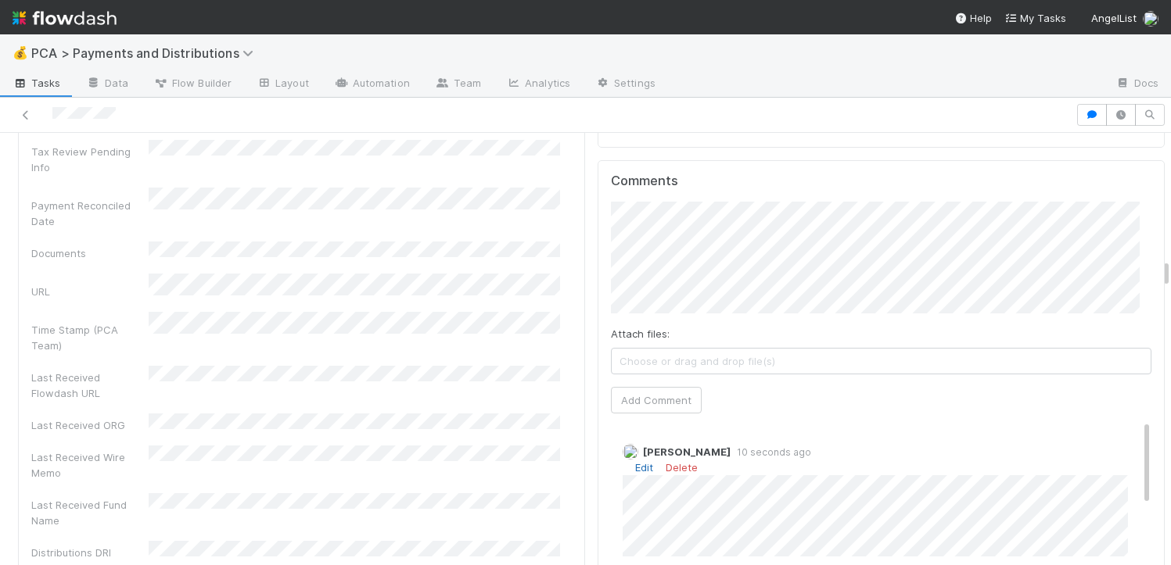
click at [635, 461] on link "Edit" at bounding box center [644, 467] width 18 height 13
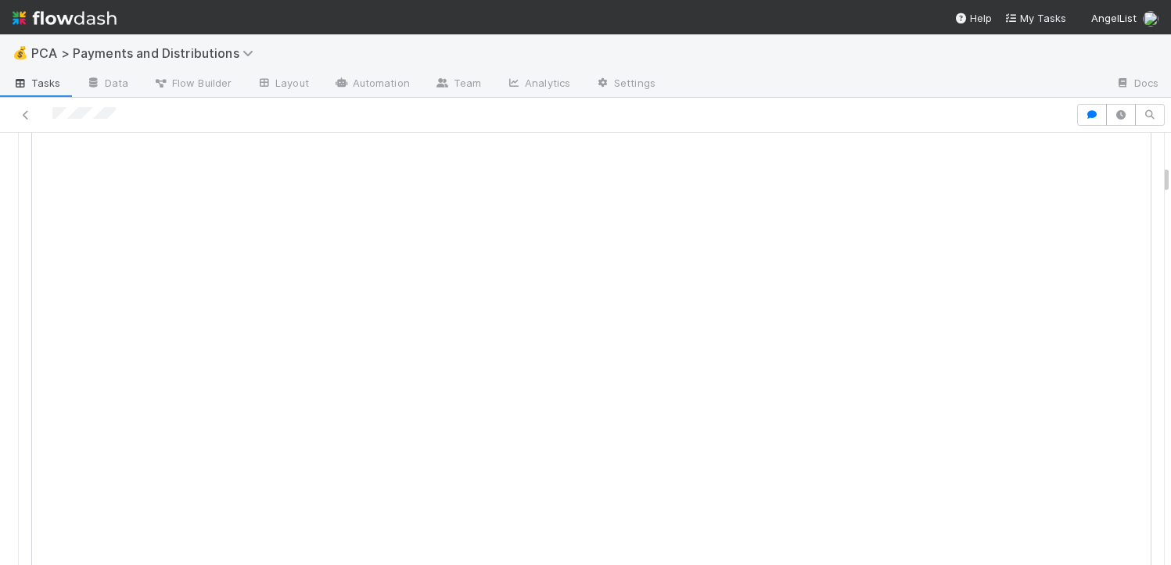
scroll to position [0, 0]
